Goal: Task Accomplishment & Management: Manage account settings

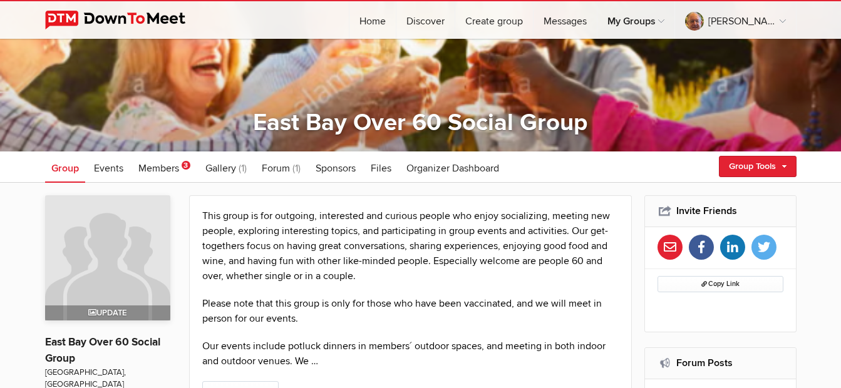
scroll to position [125, 0]
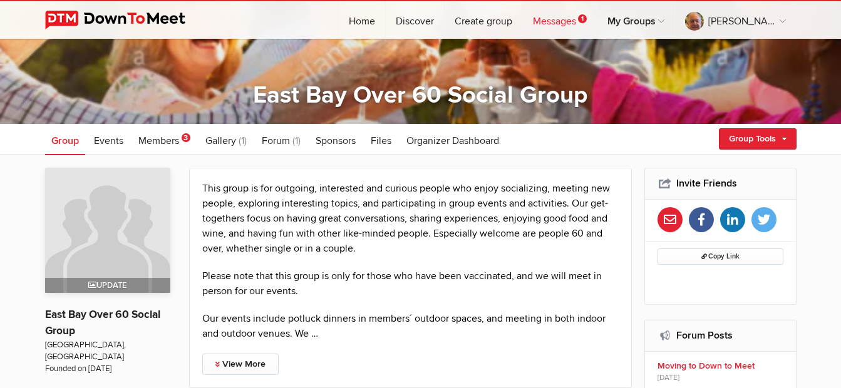
click at [593, 19] on link "Messages 1" at bounding box center [560, 20] width 74 height 38
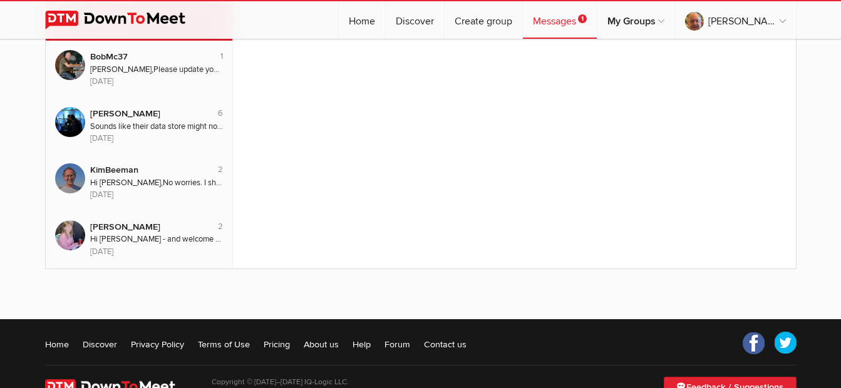
scroll to position [138, 0]
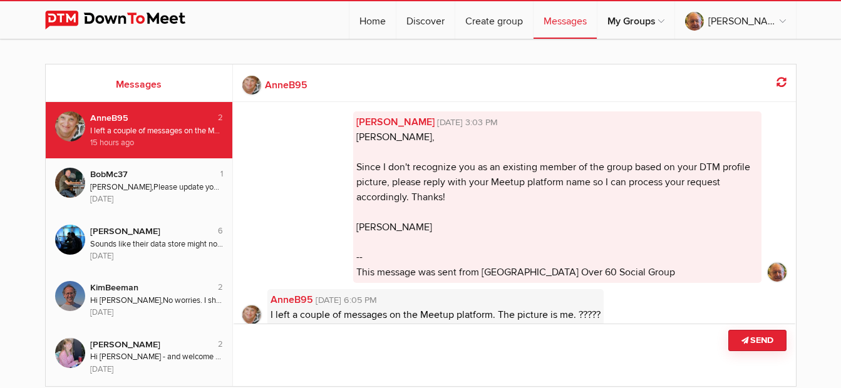
scroll to position [18, 0]
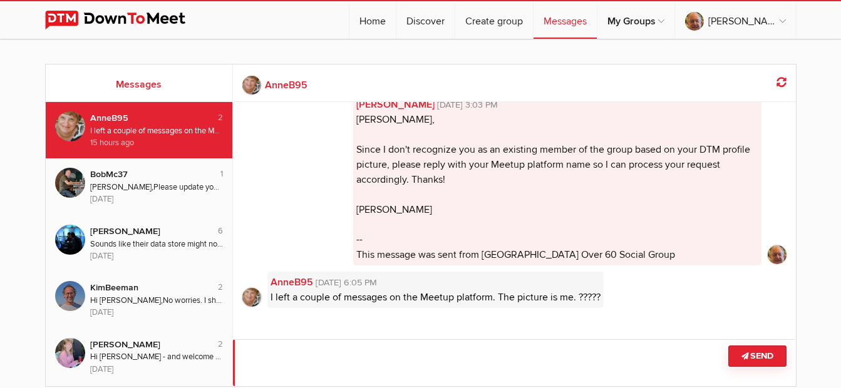
click at [386, 365] on textarea at bounding box center [514, 363] width 563 height 47
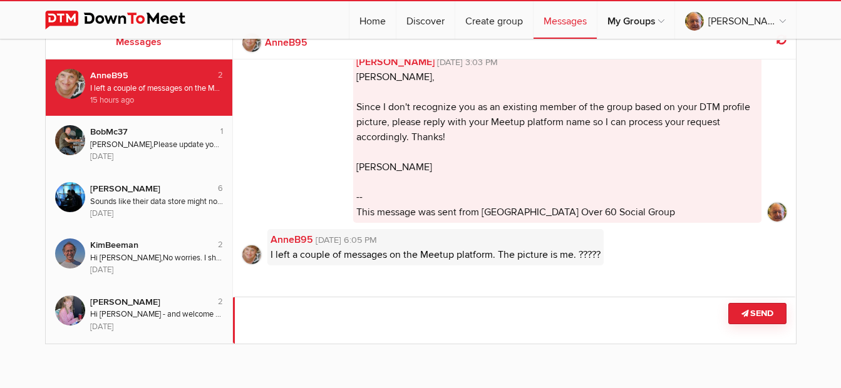
scroll to position [63, 0]
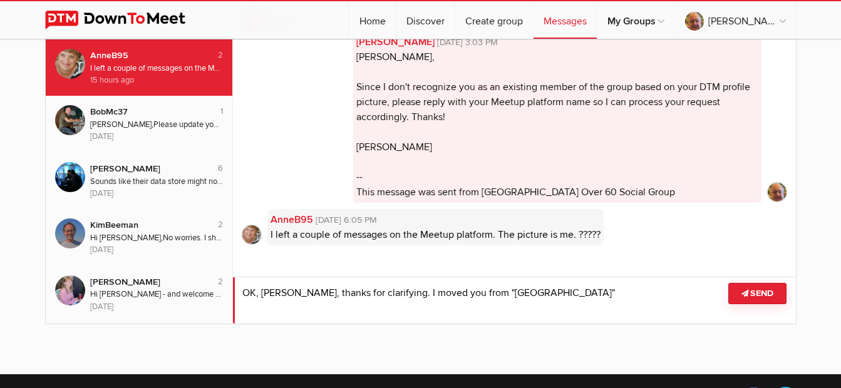
click at [379, 289] on textarea at bounding box center [514, 300] width 563 height 47
click at [585, 291] on textarea at bounding box center [514, 300] width 563 height 47
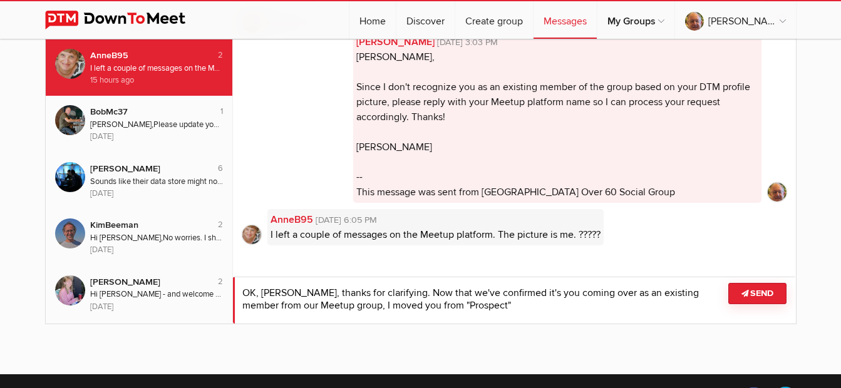
click at [493, 309] on textarea at bounding box center [514, 300] width 563 height 47
type textarea "OK, [PERSON_NAME], thanks for clarifying. Now that we've confirmed it's you com…"
click at [752, 293] on button "Send" at bounding box center [758, 293] width 58 height 21
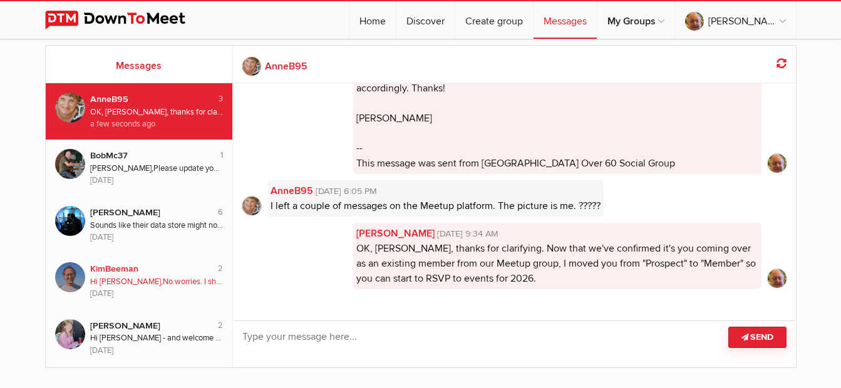
scroll to position [0, 0]
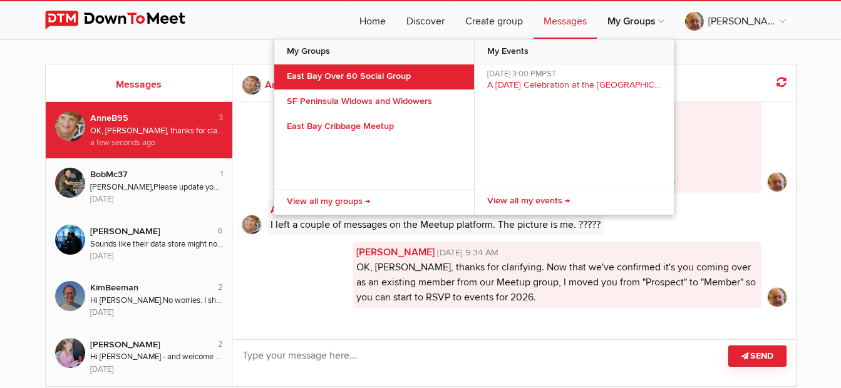
click at [391, 76] on link "East Bay Over 60 Social Group" at bounding box center [374, 77] width 200 height 25
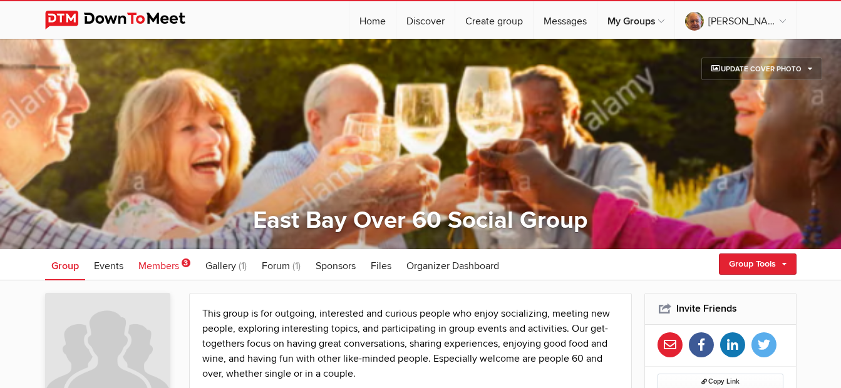
click at [160, 267] on span "Members" at bounding box center [158, 266] width 41 height 13
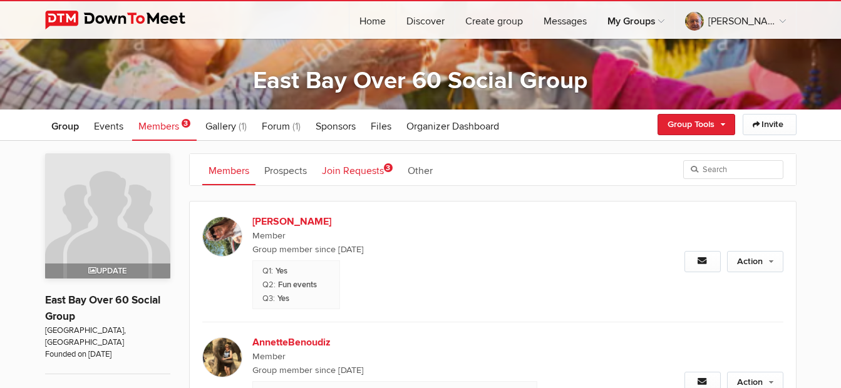
scroll to position [188, 0]
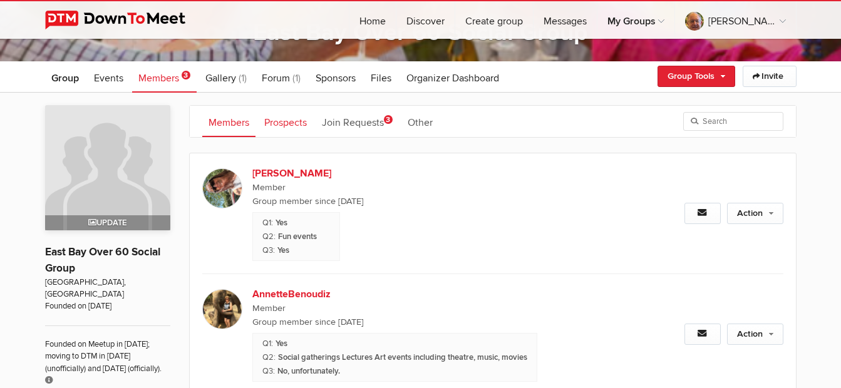
click at [290, 120] on link "Prospects" at bounding box center [285, 121] width 55 height 31
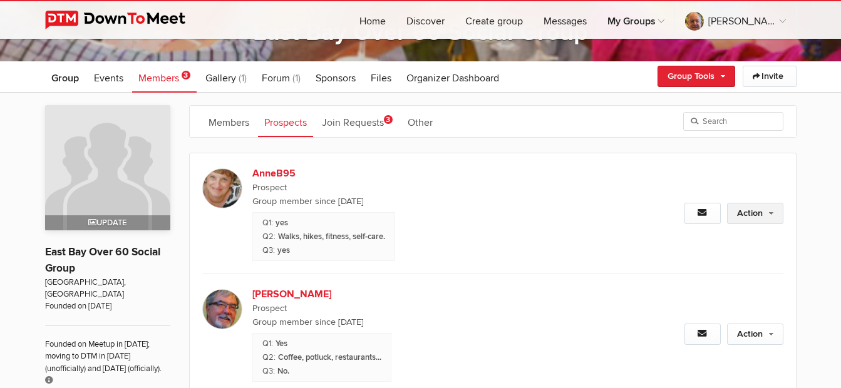
click at [747, 216] on link "Action" at bounding box center [755, 213] width 56 height 21
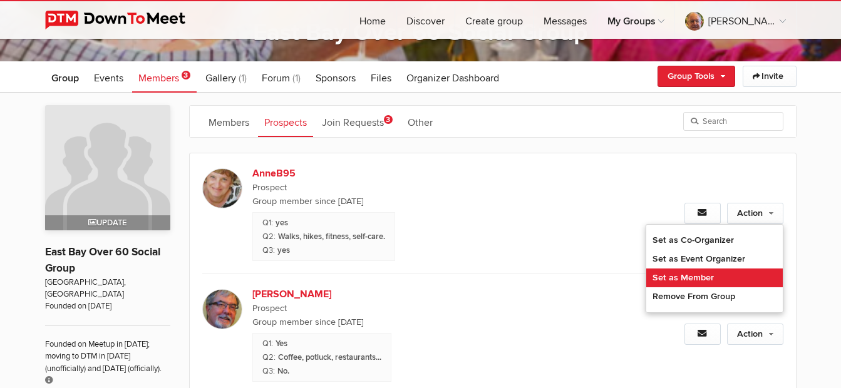
click at [687, 276] on link "Set as Member" at bounding box center [715, 278] width 137 height 19
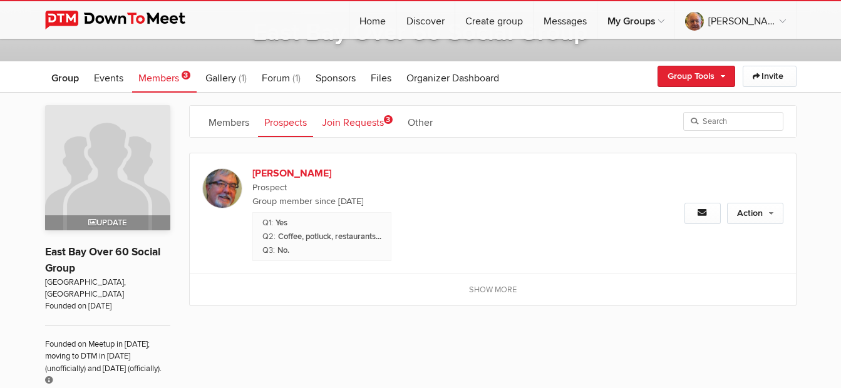
click at [370, 126] on link "Join Requests 3" at bounding box center [357, 121] width 83 height 31
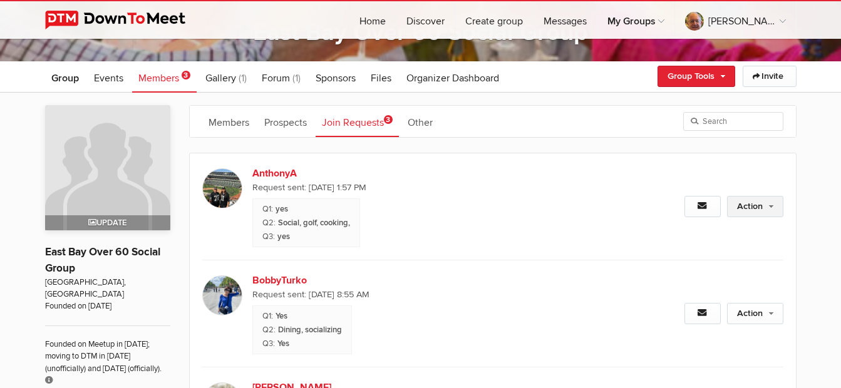
click at [747, 207] on link "Action" at bounding box center [755, 206] width 56 height 21
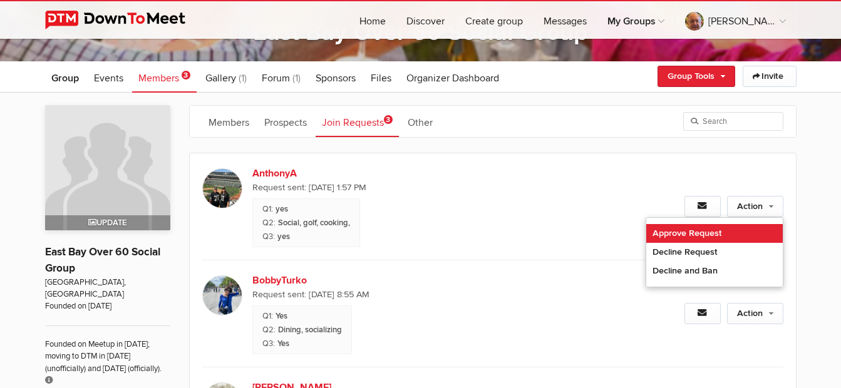
click at [706, 232] on link "Approve Request" at bounding box center [715, 233] width 137 height 19
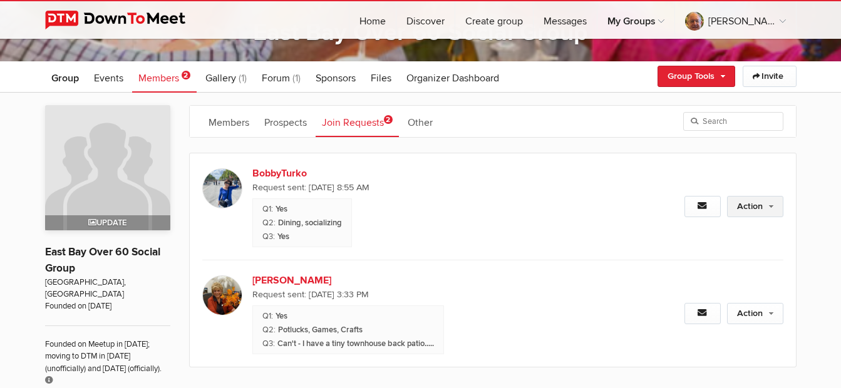
click at [746, 207] on link "Action" at bounding box center [755, 206] width 56 height 21
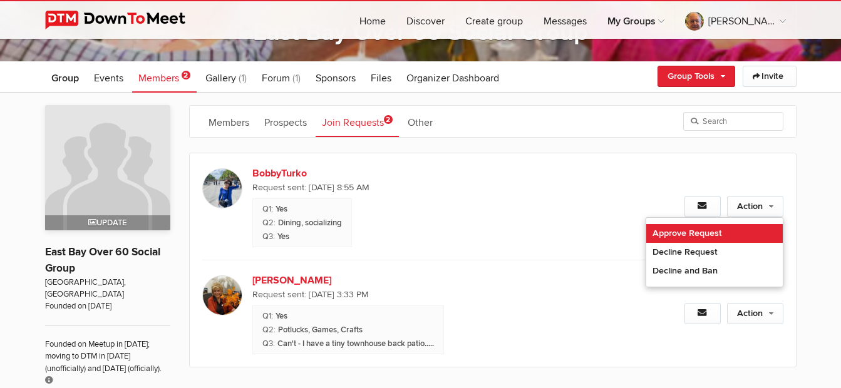
click at [715, 228] on link "Approve Request" at bounding box center [715, 233] width 137 height 19
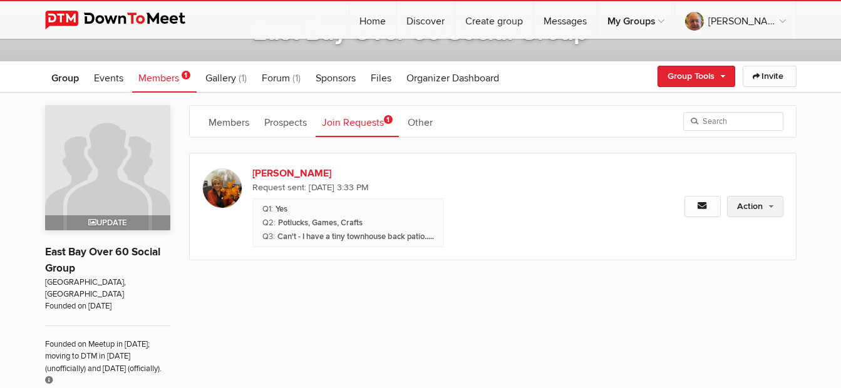
click at [753, 200] on link "Action" at bounding box center [755, 206] width 56 height 21
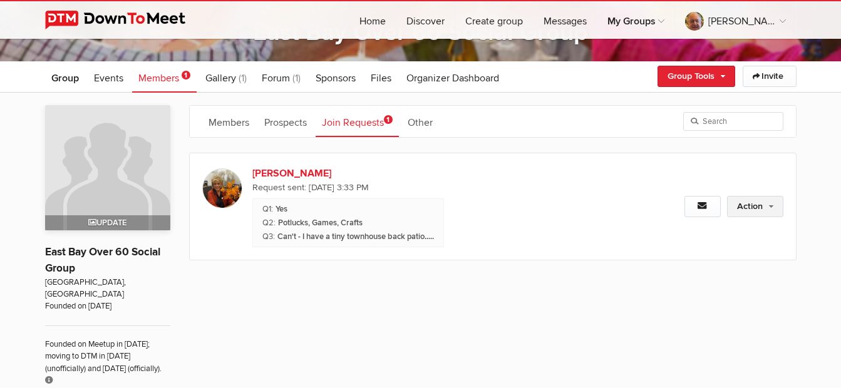
click at [751, 208] on link "Action" at bounding box center [755, 206] width 56 height 21
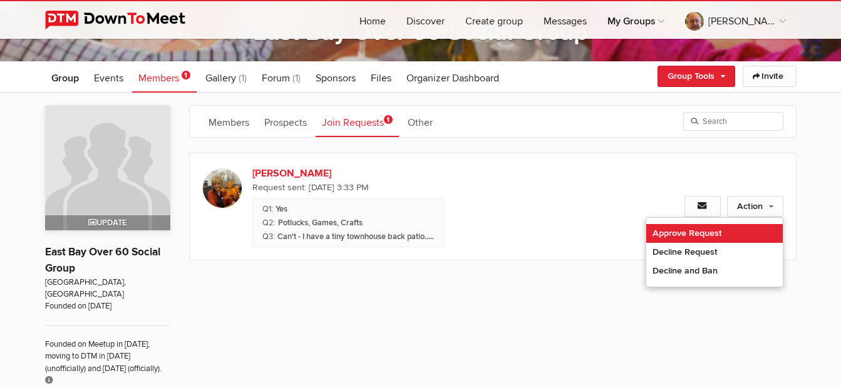
click at [698, 235] on link "Approve Request" at bounding box center [715, 233] width 137 height 19
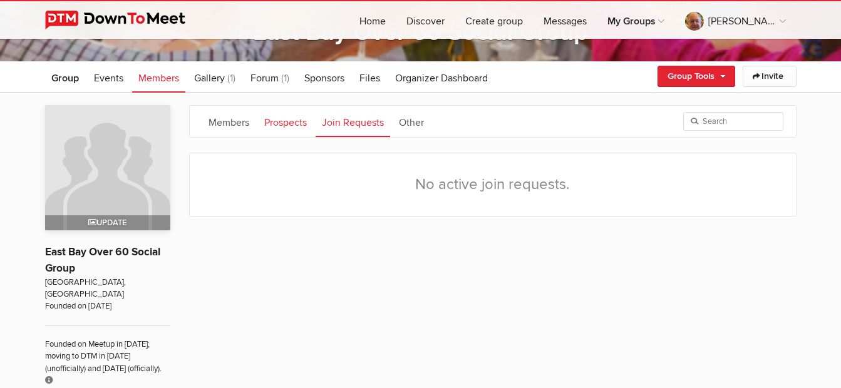
click at [304, 123] on link "Prospects" at bounding box center [285, 121] width 55 height 31
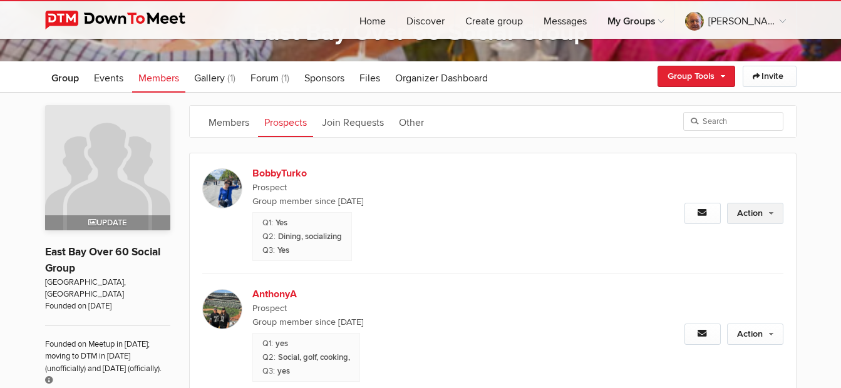
click at [746, 216] on link "Action" at bounding box center [755, 213] width 56 height 21
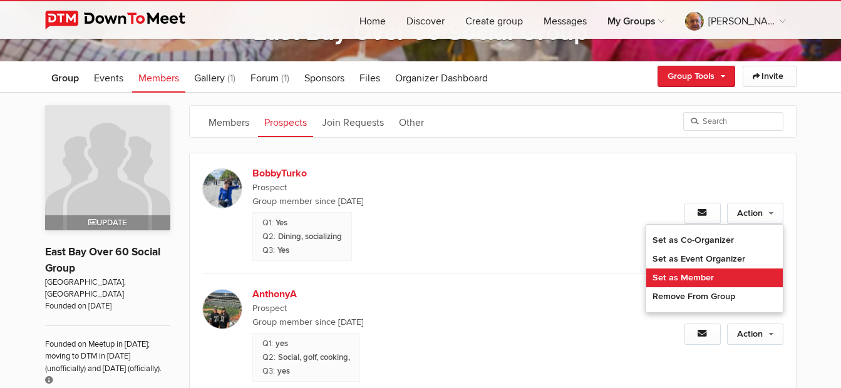
click at [717, 276] on link "Set as Member" at bounding box center [715, 278] width 137 height 19
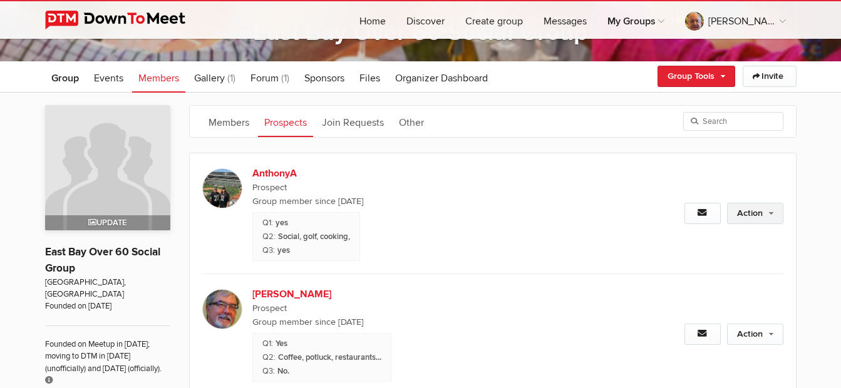
click at [752, 214] on link "Action" at bounding box center [755, 213] width 56 height 21
click at [740, 217] on link "Action" at bounding box center [755, 213] width 56 height 21
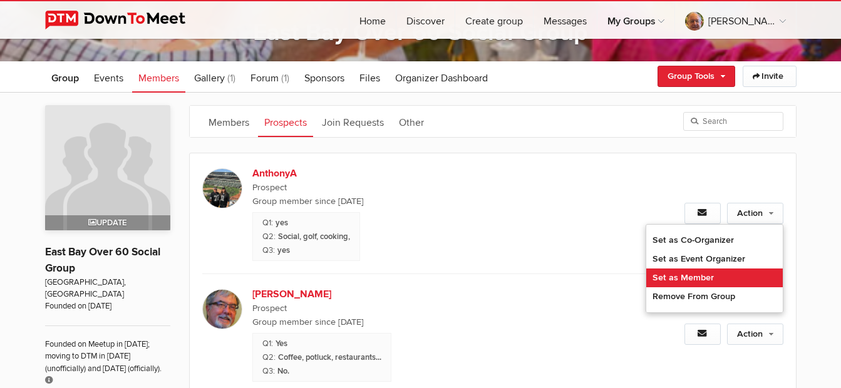
click at [709, 272] on link "Set as Member" at bounding box center [715, 278] width 137 height 19
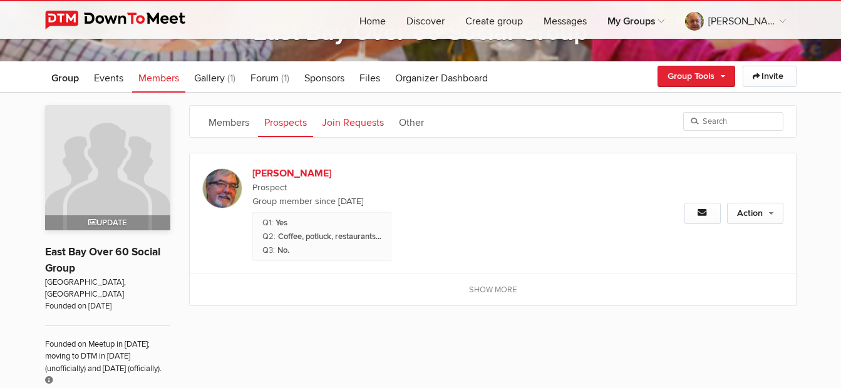
click at [353, 115] on link "Join Requests" at bounding box center [353, 121] width 75 height 31
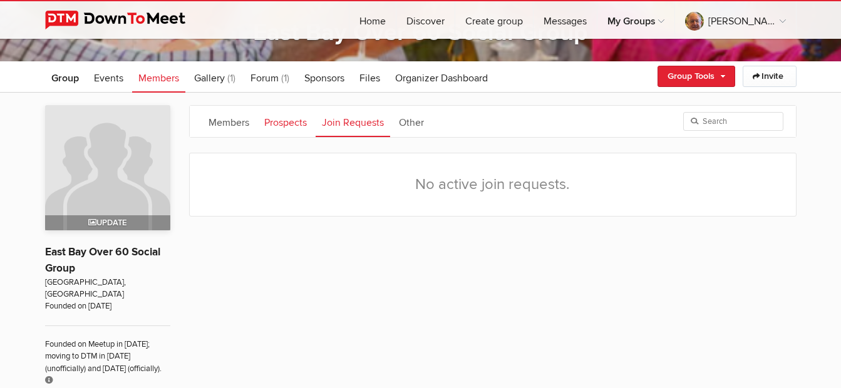
click at [284, 127] on link "Prospects" at bounding box center [285, 121] width 55 height 31
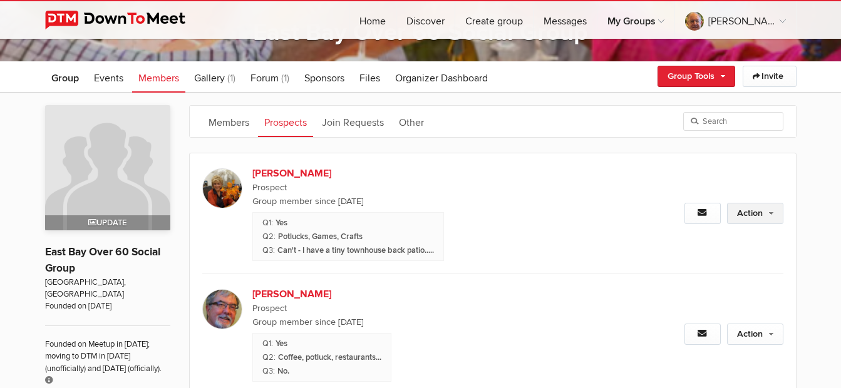
click at [749, 214] on link "Action" at bounding box center [755, 213] width 56 height 21
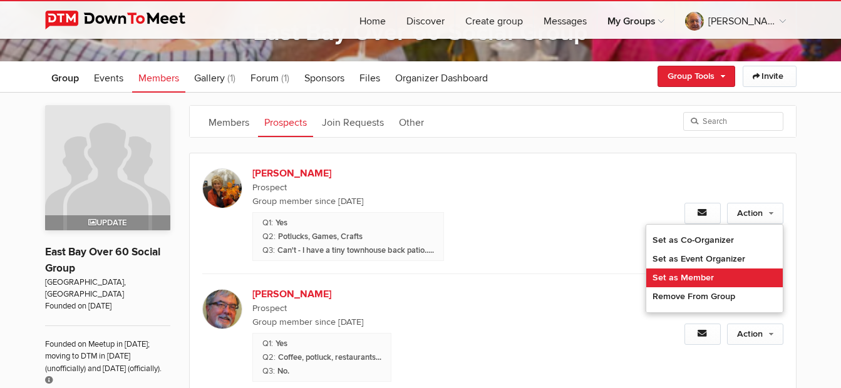
click at [694, 278] on link "Set as Member" at bounding box center [715, 278] width 137 height 19
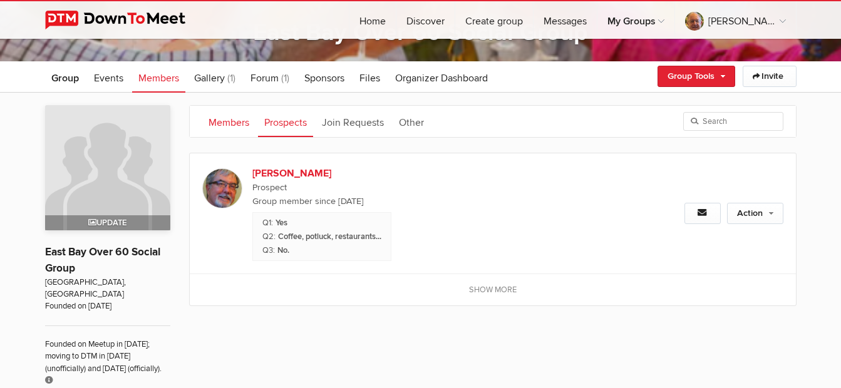
click at [229, 126] on link "Members" at bounding box center [228, 121] width 53 height 31
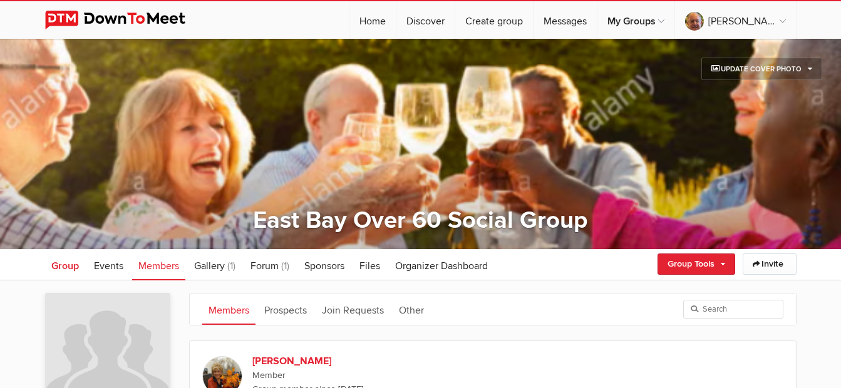
click at [68, 269] on span "Group" at bounding box center [65, 266] width 28 height 13
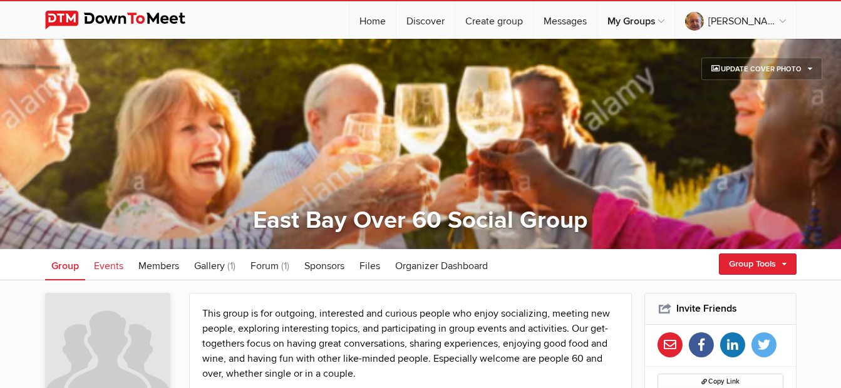
click at [105, 274] on link "Events" at bounding box center [109, 264] width 42 height 31
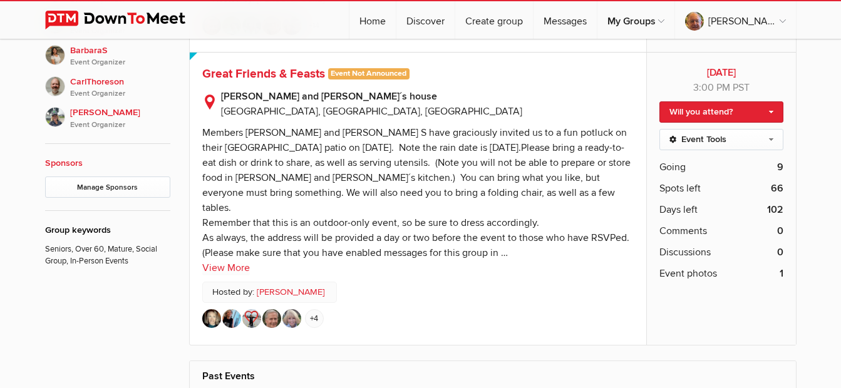
scroll to position [814, 0]
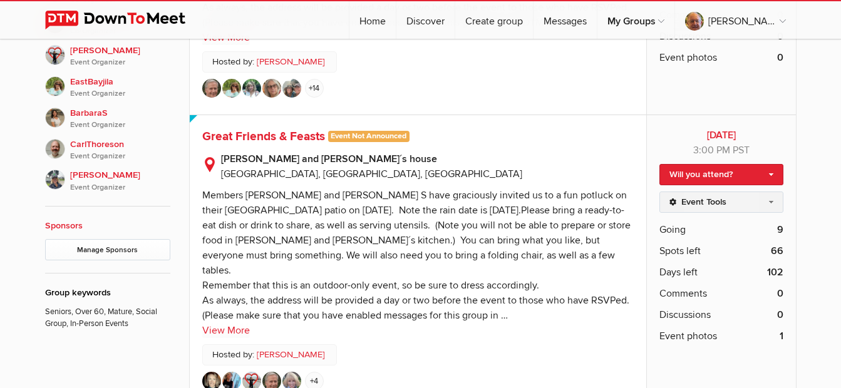
click at [746, 198] on link "Event Tools" at bounding box center [721, 202] width 123 height 21
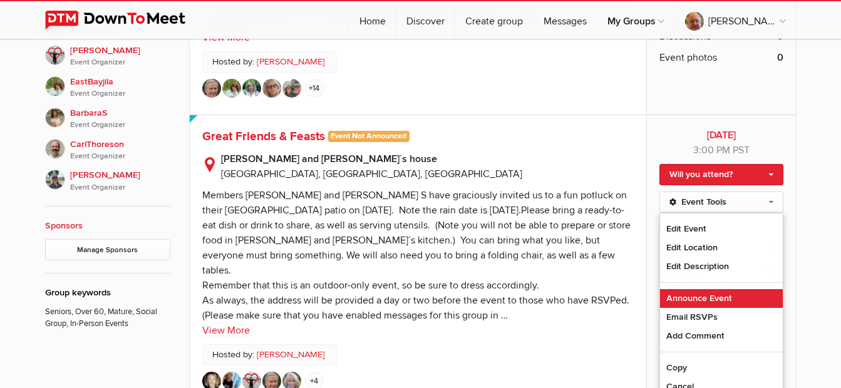
click at [699, 296] on link "Announce Event" at bounding box center [721, 298] width 122 height 19
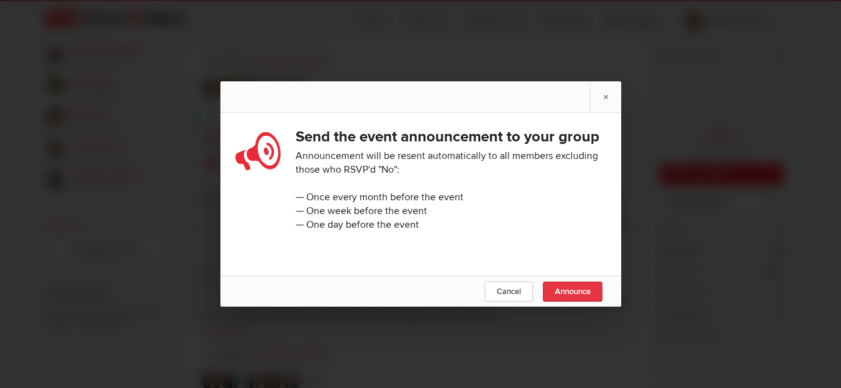
click at [563, 297] on span "Announce" at bounding box center [573, 292] width 36 height 10
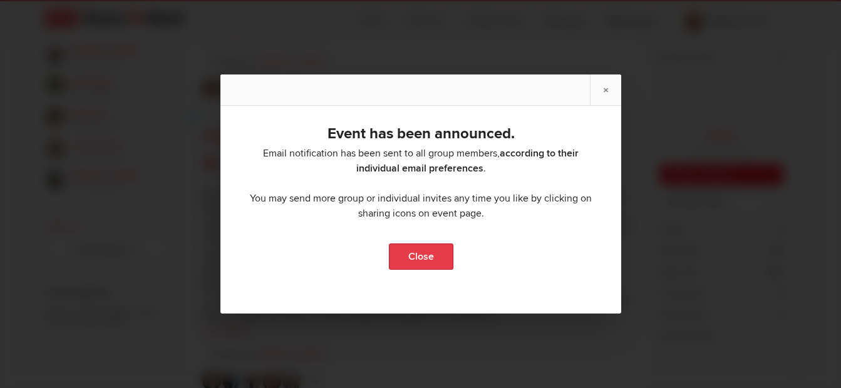
click at [418, 257] on link "Close" at bounding box center [420, 257] width 65 height 26
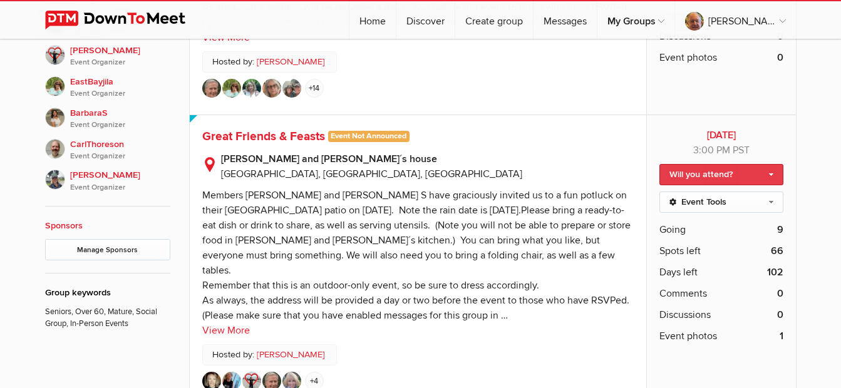
click at [701, 174] on link "Will you attend?" at bounding box center [721, 174] width 123 height 21
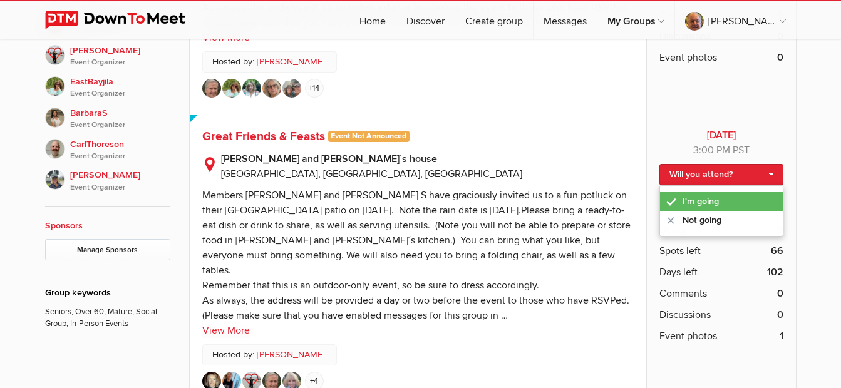
click at [704, 205] on link "I'm going" at bounding box center [721, 201] width 122 height 19
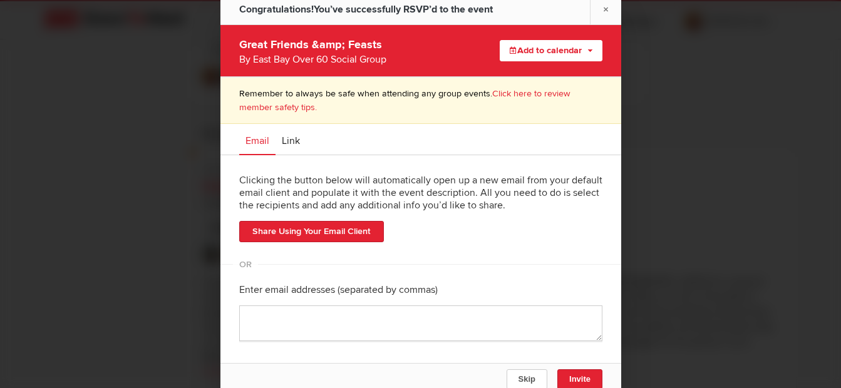
scroll to position [1128, 0]
click at [529, 378] on span "Skip" at bounding box center [526, 379] width 17 height 9
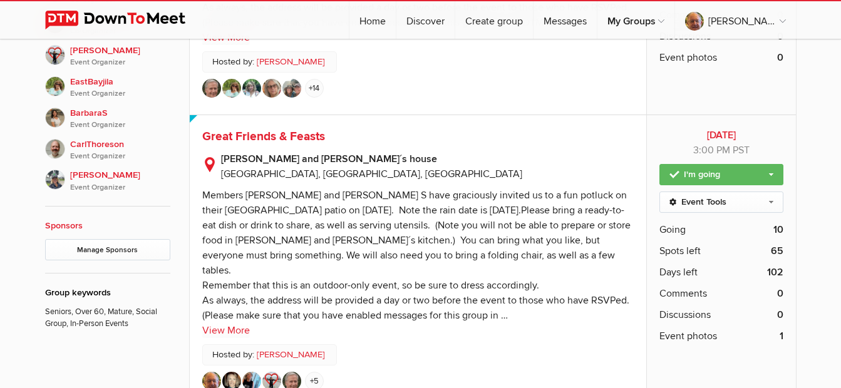
scroll to position [877, 0]
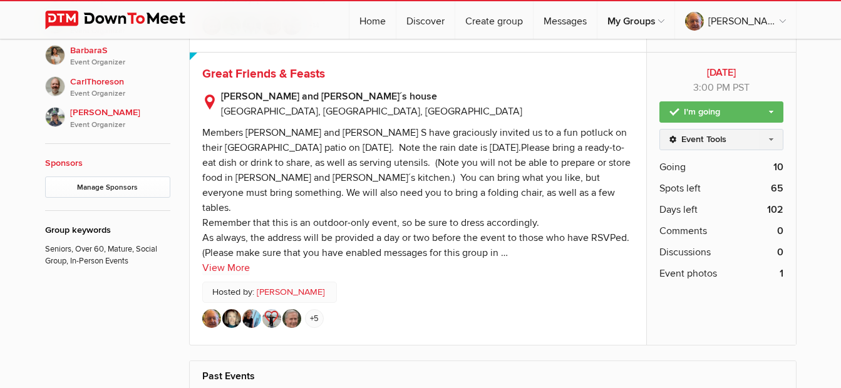
click at [702, 140] on link "Event Tools" at bounding box center [721, 139] width 123 height 21
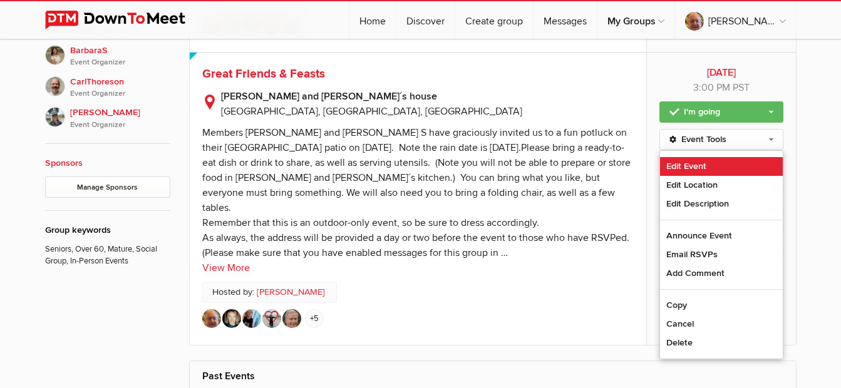
click at [695, 160] on link "Edit Event" at bounding box center [721, 166] width 122 height 19
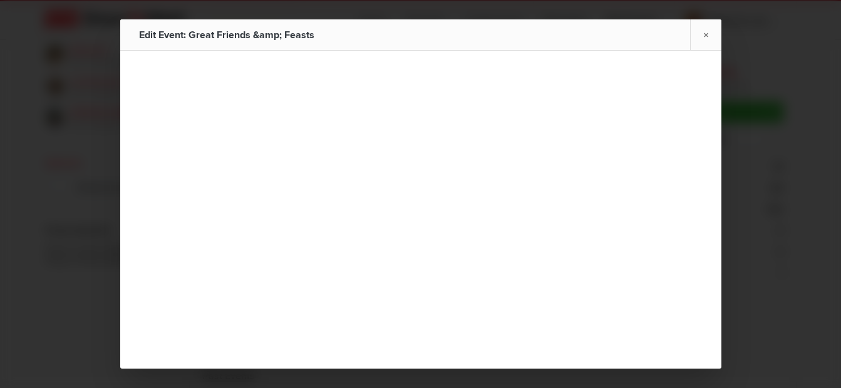
type input "Great Friends & Feasts"
type input "[DATE]"
select select "PM"
type input "[DATE]"
select select "PM"
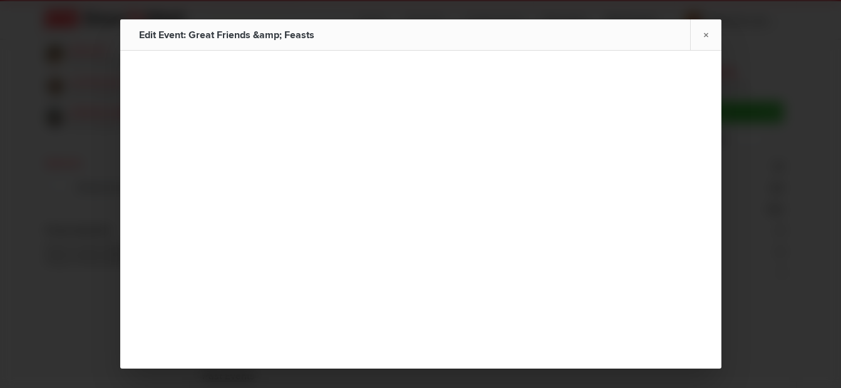
radio input "false"
radio input "true"
radio input "false"
radio input "true"
radio input "false"
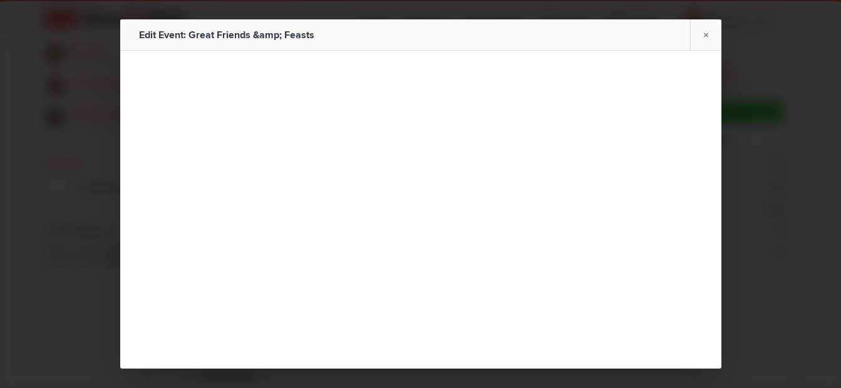
radio input "true"
type input "75"
radio input "false"
radio input "true"
select select "3:00:00"
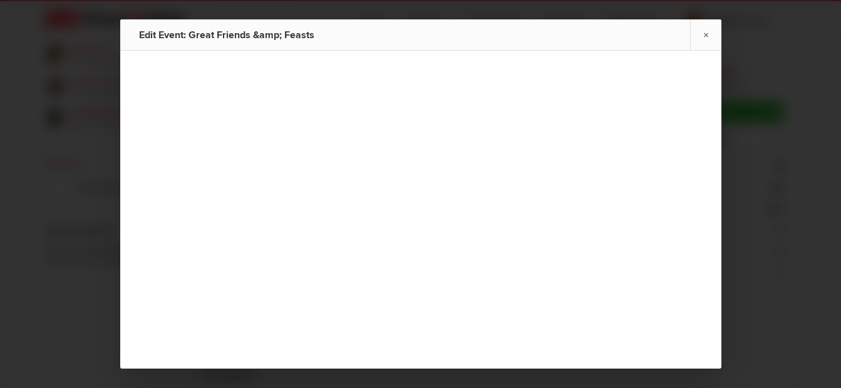
select select "6:00:00"
select select "[GEOGRAPHIC_DATA]"
select select "CA"
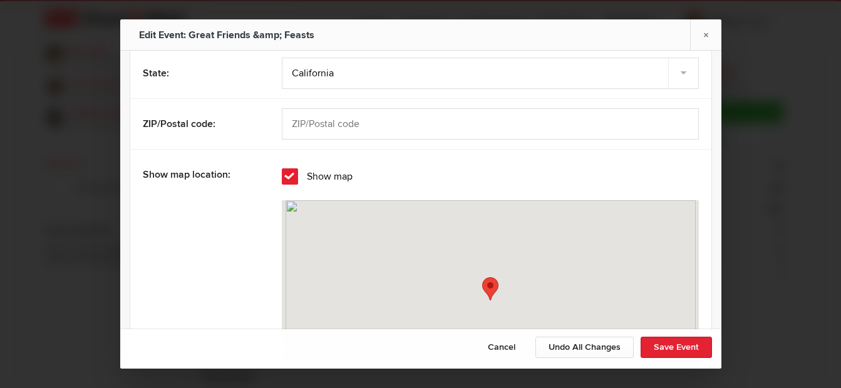
scroll to position [1316, 0]
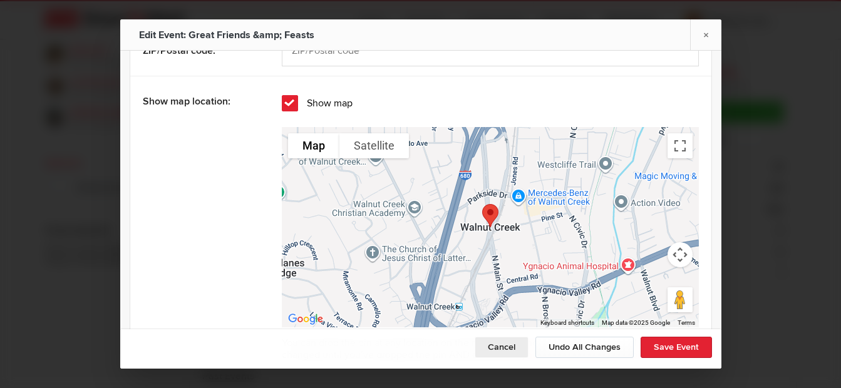
click at [504, 346] on button "Cancel" at bounding box center [502, 347] width 54 height 21
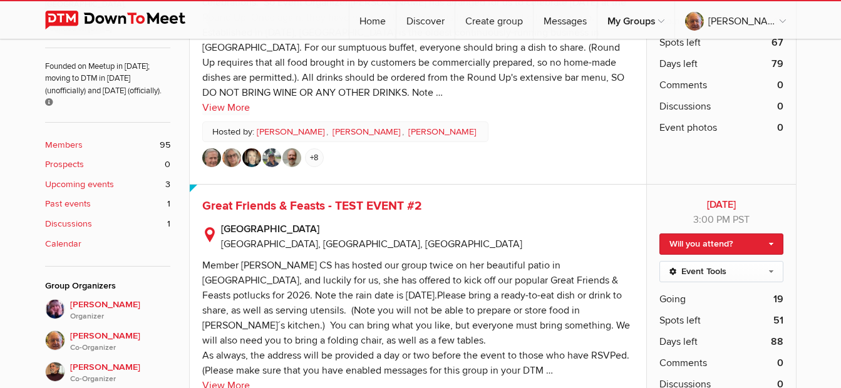
scroll to position [439, 0]
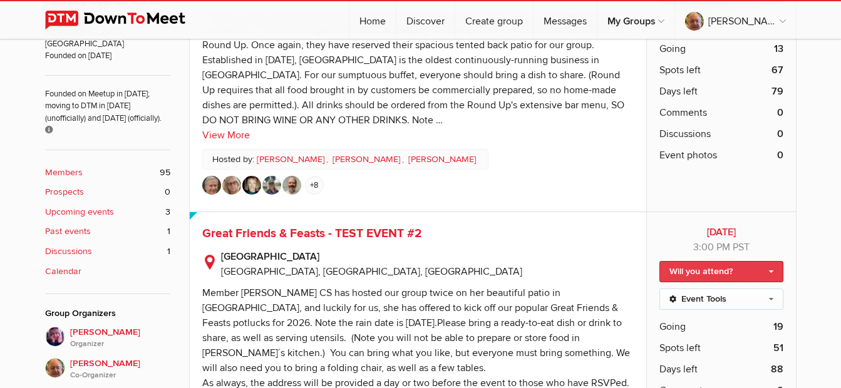
click at [699, 271] on link "Will you attend?" at bounding box center [721, 271] width 123 height 21
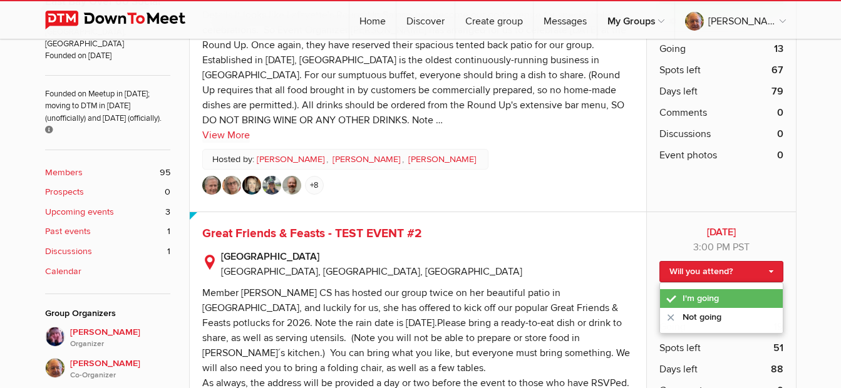
click at [714, 298] on link "I'm going" at bounding box center [721, 298] width 122 height 19
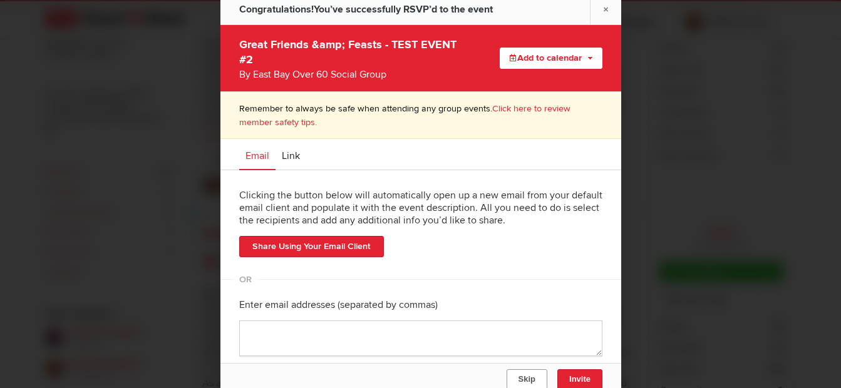
click at [537, 380] on button "Skip" at bounding box center [526, 380] width 41 height 20
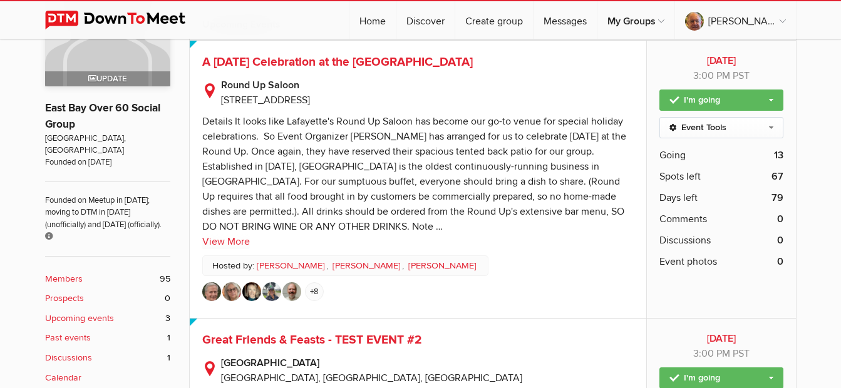
scroll to position [251, 0]
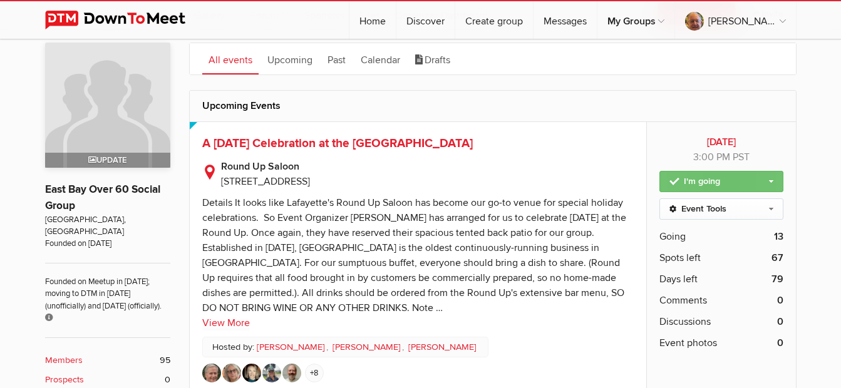
click at [712, 182] on link "I'm going" at bounding box center [721, 181] width 123 height 21
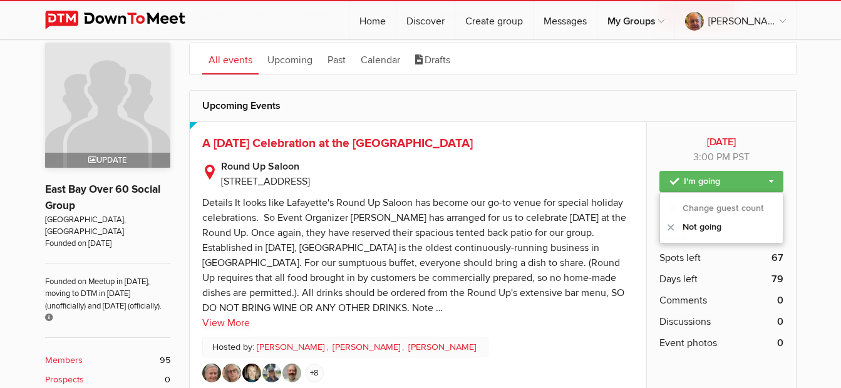
click at [630, 182] on p "Round Up Saloon [STREET_ADDRESS]" at bounding box center [418, 171] width 432 height 36
click at [699, 207] on link "Event Tools" at bounding box center [721, 209] width 123 height 21
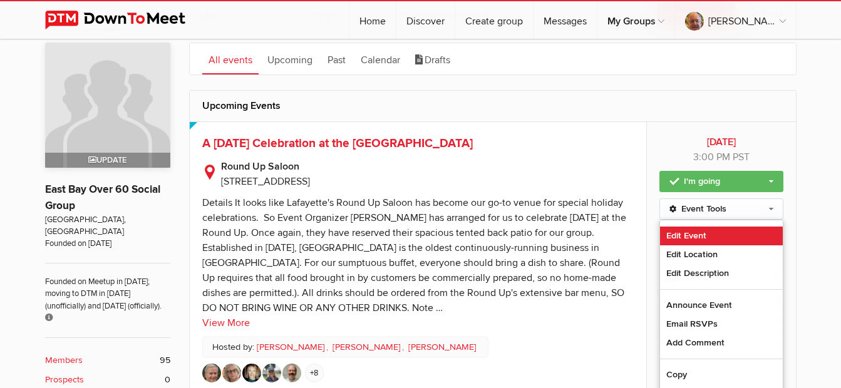
click at [694, 233] on link "Edit Event" at bounding box center [721, 236] width 122 height 19
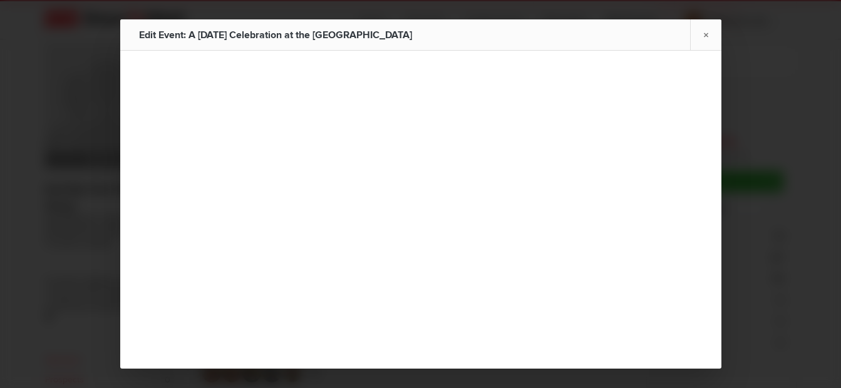
type input "A [DATE] Celebration at the [GEOGRAPHIC_DATA]"
type input "[DATE]"
select select "PM"
type input "[DATE]"
select select "PM"
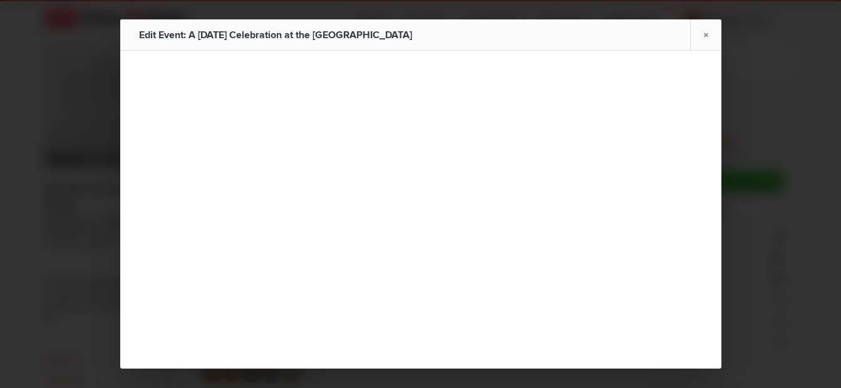
radio input "false"
radio input "true"
radio input "false"
radio input "true"
radio input "false"
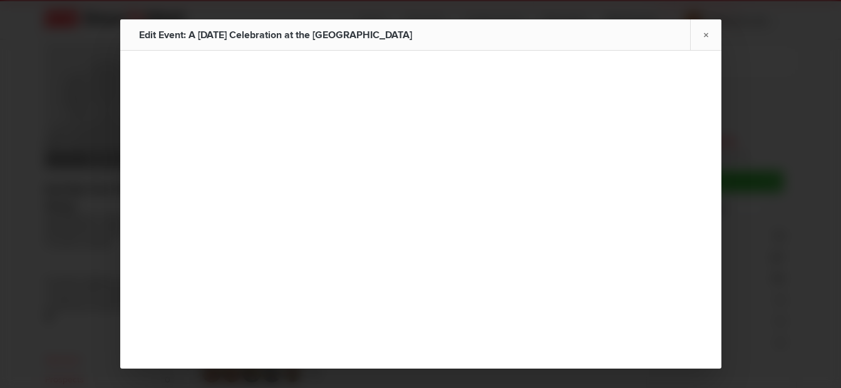
radio input "true"
type input "80"
radio input "false"
radio input "true"
select select "3:00:00"
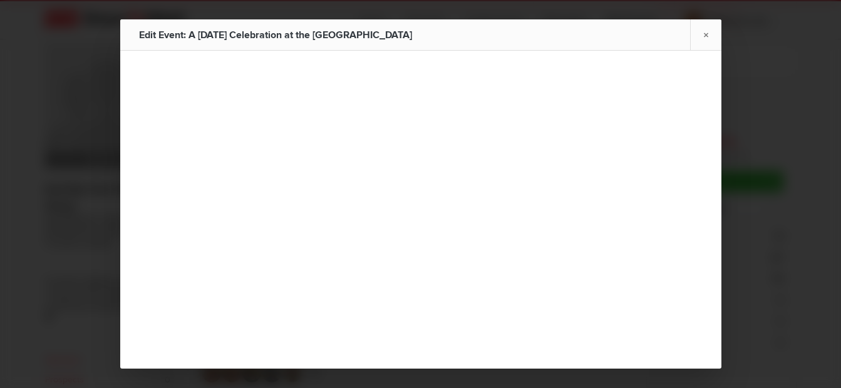
select select "6:00:00"
select select "[GEOGRAPHIC_DATA]"
select select "CA"
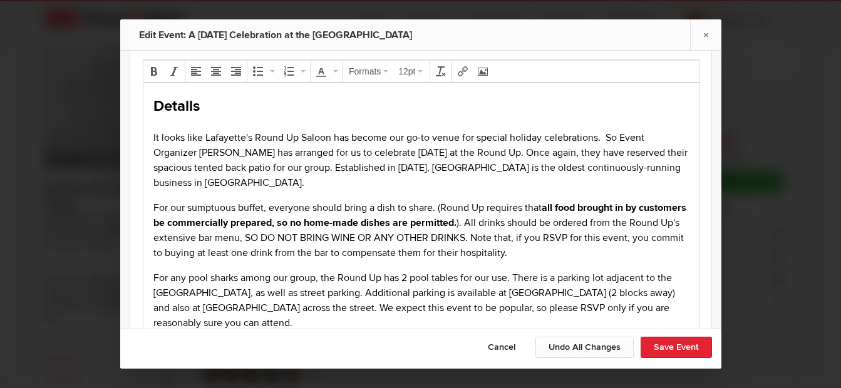
scroll to position [125, 0]
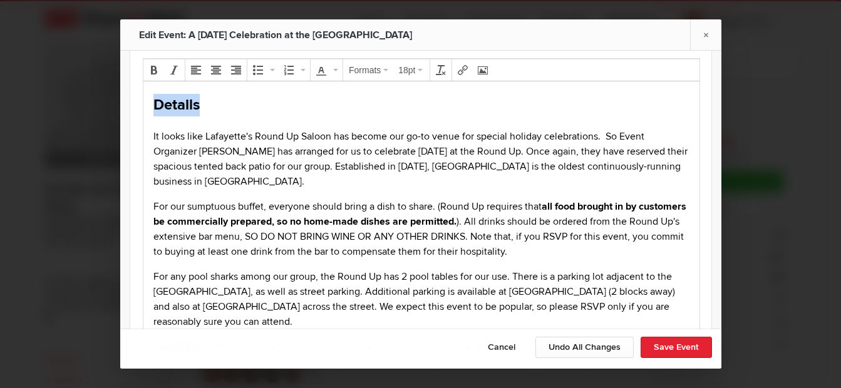
drag, startPoint x: 231, startPoint y: 109, endPoint x: 85, endPoint y: 111, distance: 146.0
click at [143, 111] on html "Details It looks like Lafayette's Round Up Saloon has become our go-to venue fo…" at bounding box center [421, 303] width 556 height 445
click at [153, 139] on p "It looks like Lafayette's Round Up Saloon has become our go-to venue for specia…" at bounding box center [421, 159] width 536 height 60
drag, startPoint x: 212, startPoint y: 109, endPoint x: 268, endPoint y: 228, distance: 131.7
click at [143, 107] on html "Details It looks like Lafayette's Round Up Saloon has become our go-to venue fo…" at bounding box center [421, 303] width 556 height 445
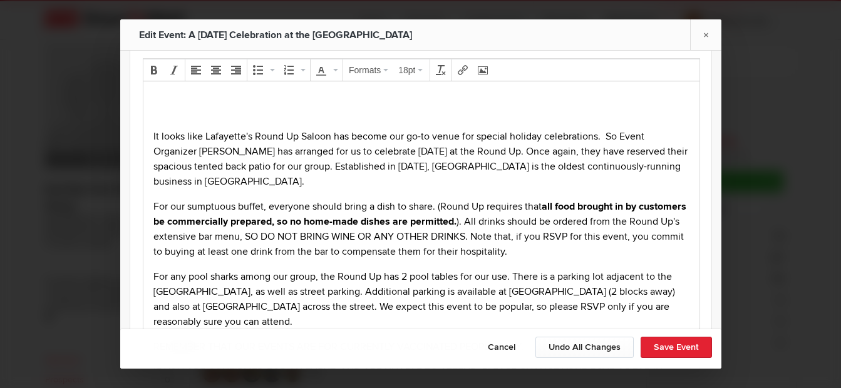
drag, startPoint x: 147, startPoint y: 135, endPoint x: 179, endPoint y: 150, distance: 35.3
click at [148, 136] on body "It looks like Lafayette's Round Up Saloon has become our go-to venue for specia…" at bounding box center [421, 307] width 546 height 427
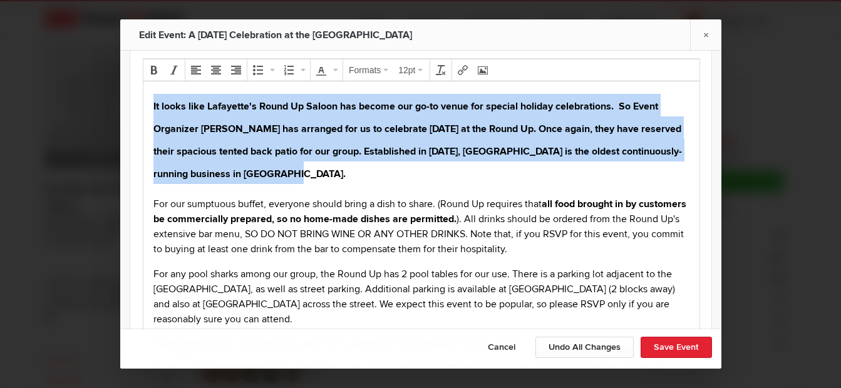
drag, startPoint x: 148, startPoint y: 107, endPoint x: 398, endPoint y: 182, distance: 260.4
click at [398, 182] on body "It looks like Lafayette's Round Up Saloon has become our go-to venue for specia…" at bounding box center [421, 306] width 546 height 425
click at [155, 75] on icon "Bold" at bounding box center [154, 70] width 10 height 10
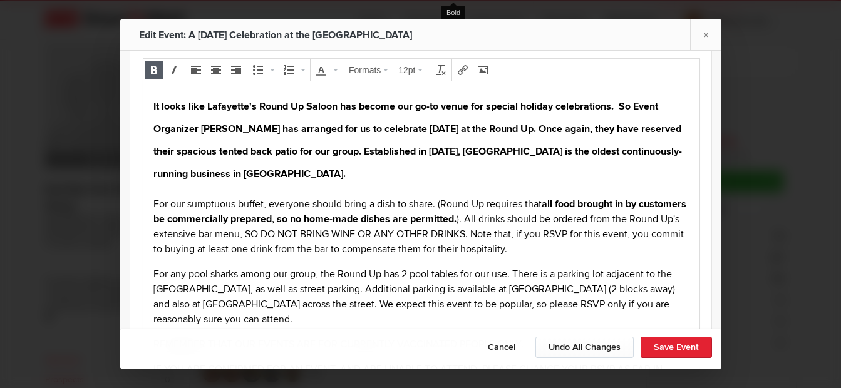
click at [149, 76] on button "Bold" at bounding box center [154, 70] width 18 height 18
drag, startPoint x: 383, startPoint y: 171, endPoint x: 395, endPoint y: 176, distance: 12.9
click at [384, 171] on h2 "It looks like Lafayette's Round Up Saloon has become our go-to venue for specia…" at bounding box center [421, 139] width 536 height 90
click at [410, 182] on h2 "It looks like Lafayette's Round Up Saloon has become our go-to venue for specia…" at bounding box center [421, 139] width 536 height 90
click at [576, 348] on button "Undo All Changes" at bounding box center [585, 347] width 98 height 21
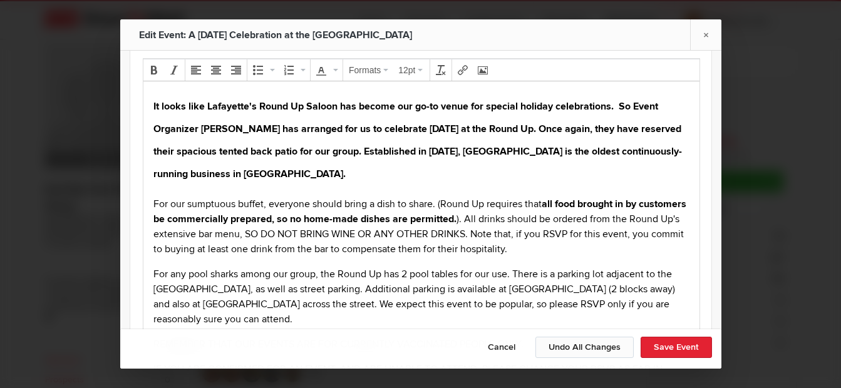
type input "[DATE]"
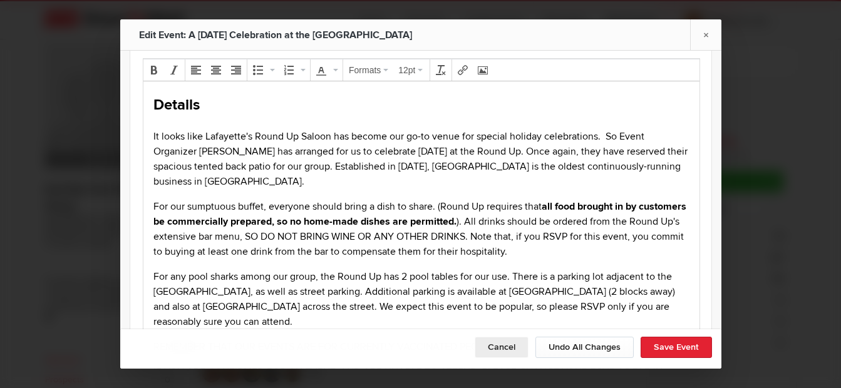
click at [497, 348] on button "Cancel" at bounding box center [502, 347] width 54 height 21
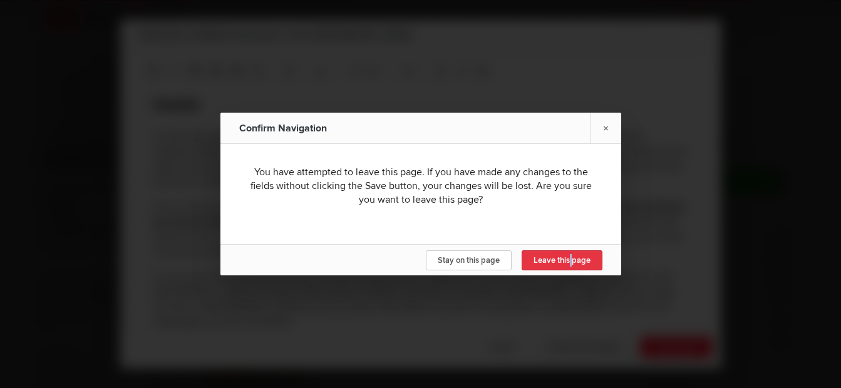
click at [572, 252] on link "Leave this page" at bounding box center [562, 261] width 81 height 20
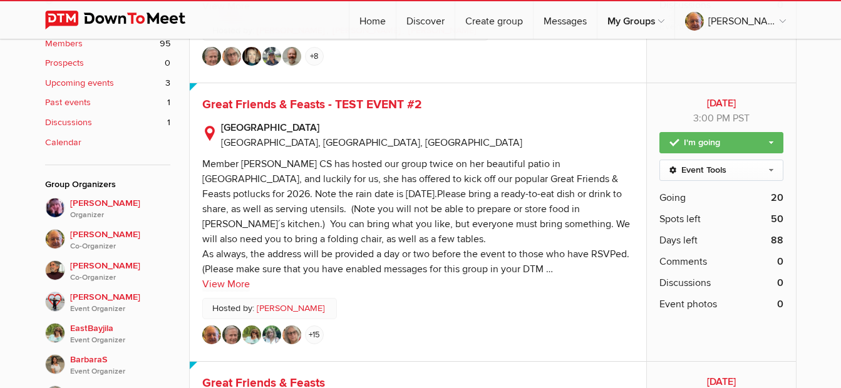
scroll to position [564, 0]
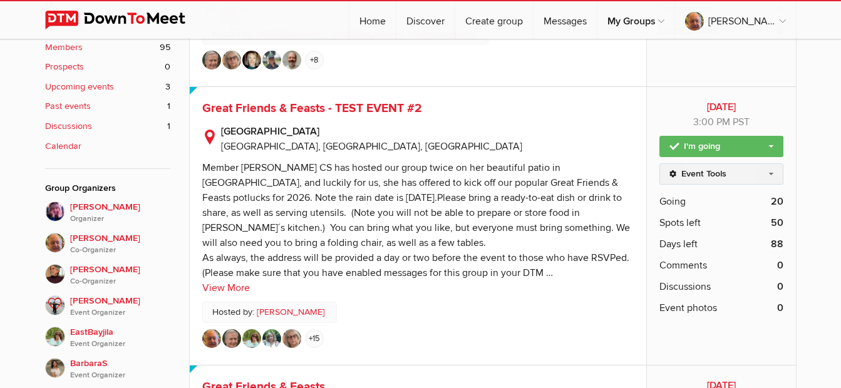
click at [701, 175] on link "Event Tools" at bounding box center [721, 174] width 123 height 21
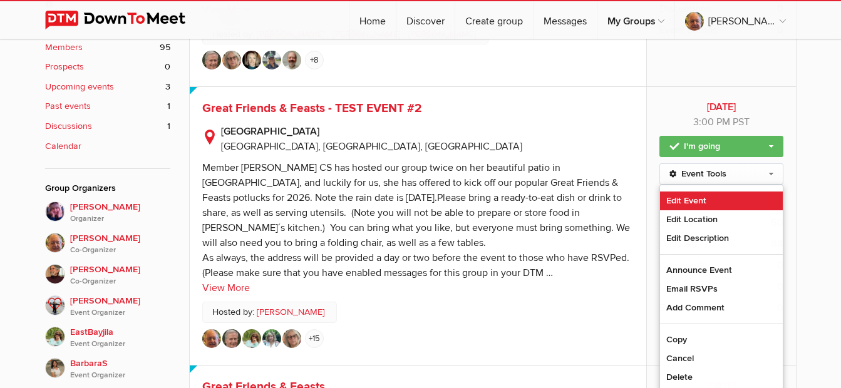
click at [700, 202] on link "Edit Event" at bounding box center [721, 201] width 122 height 19
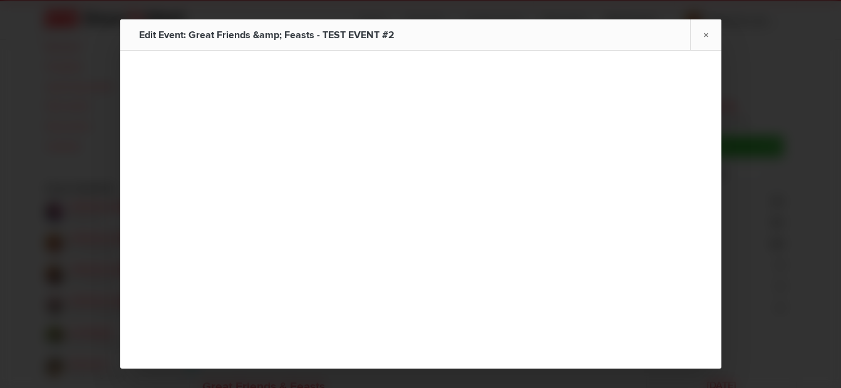
type input "Great Friends & Feasts - TEST EVENT #2"
type input "[DATE]"
select select "PM"
radio input "false"
radio input "true"
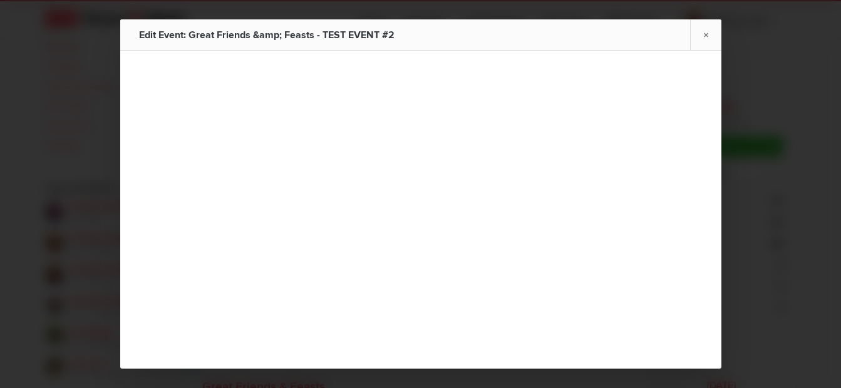
radio input "false"
radio input "true"
radio input "false"
radio input "true"
type input "70"
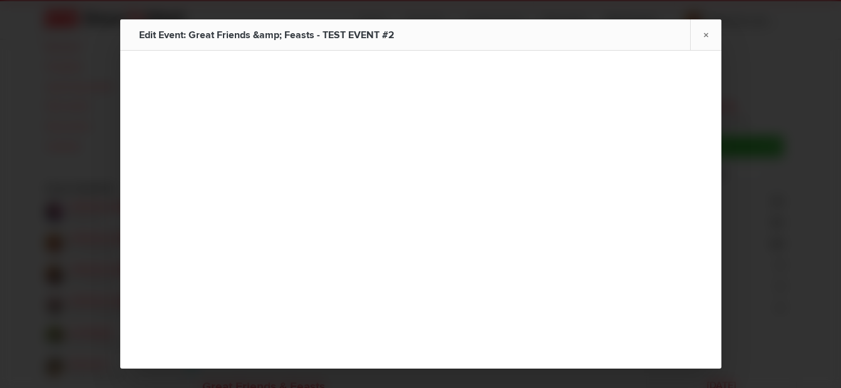
radio input "false"
radio input "true"
select select "3:00:00"
select select "[GEOGRAPHIC_DATA]"
select select "CA"
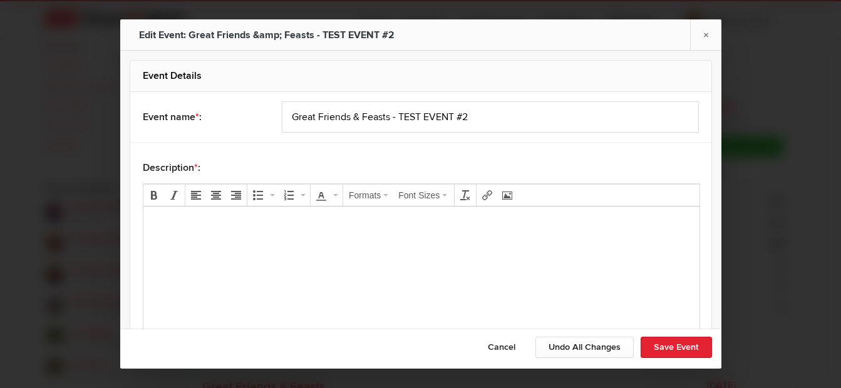
scroll to position [0, 0]
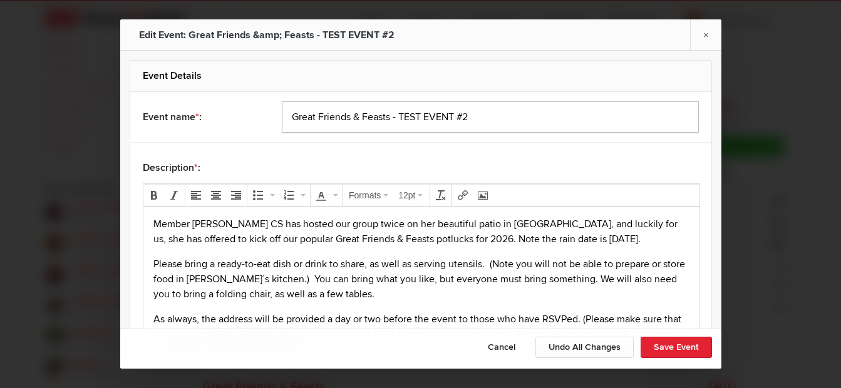
drag, startPoint x: 391, startPoint y: 121, endPoint x: 529, endPoint y: 124, distance: 138.5
click at [529, 124] on input "Great Friends & Feasts - TEST EVENT #2" at bounding box center [490, 116] width 417 height 31
type input "Great Friends & Feasts"
click at [556, 153] on div "Description * :" at bounding box center [421, 167] width 556 height 31
click at [675, 353] on button "Save Event" at bounding box center [676, 347] width 71 height 21
